Goal: Navigation & Orientation: Find specific page/section

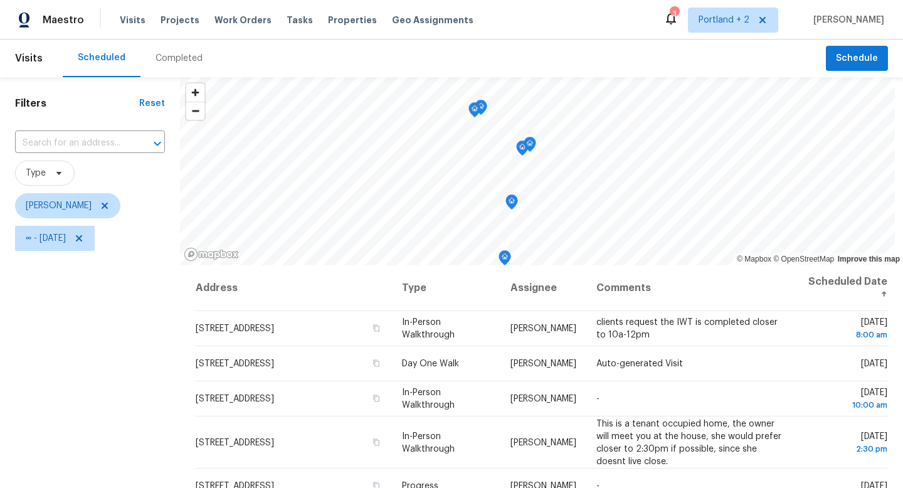
scroll to position [91, 0]
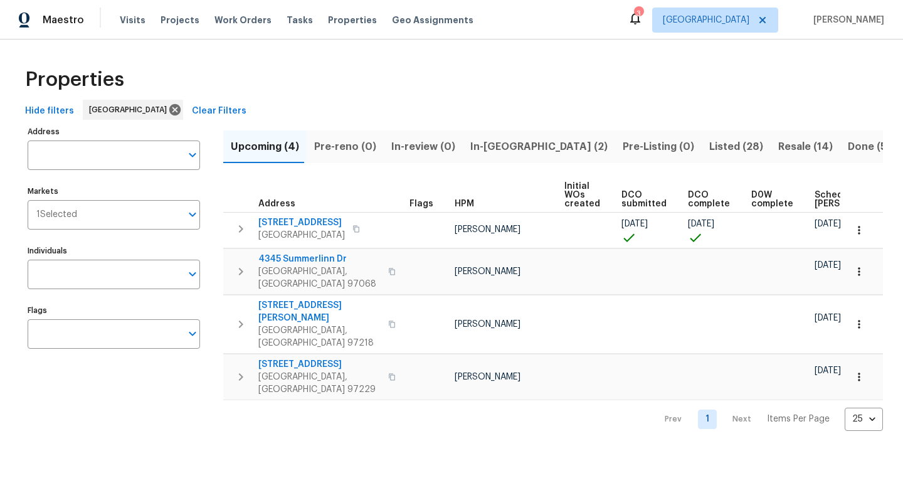
click at [778, 154] on span "Resale (14)" at bounding box center [805, 147] width 55 height 18
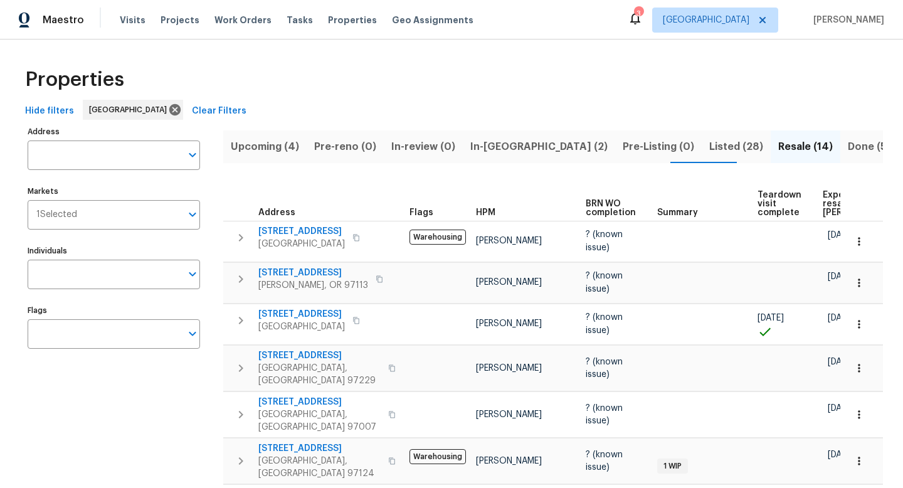
click at [263, 144] on span "Upcoming (4)" at bounding box center [265, 147] width 68 height 18
